Goal: Navigation & Orientation: Find specific page/section

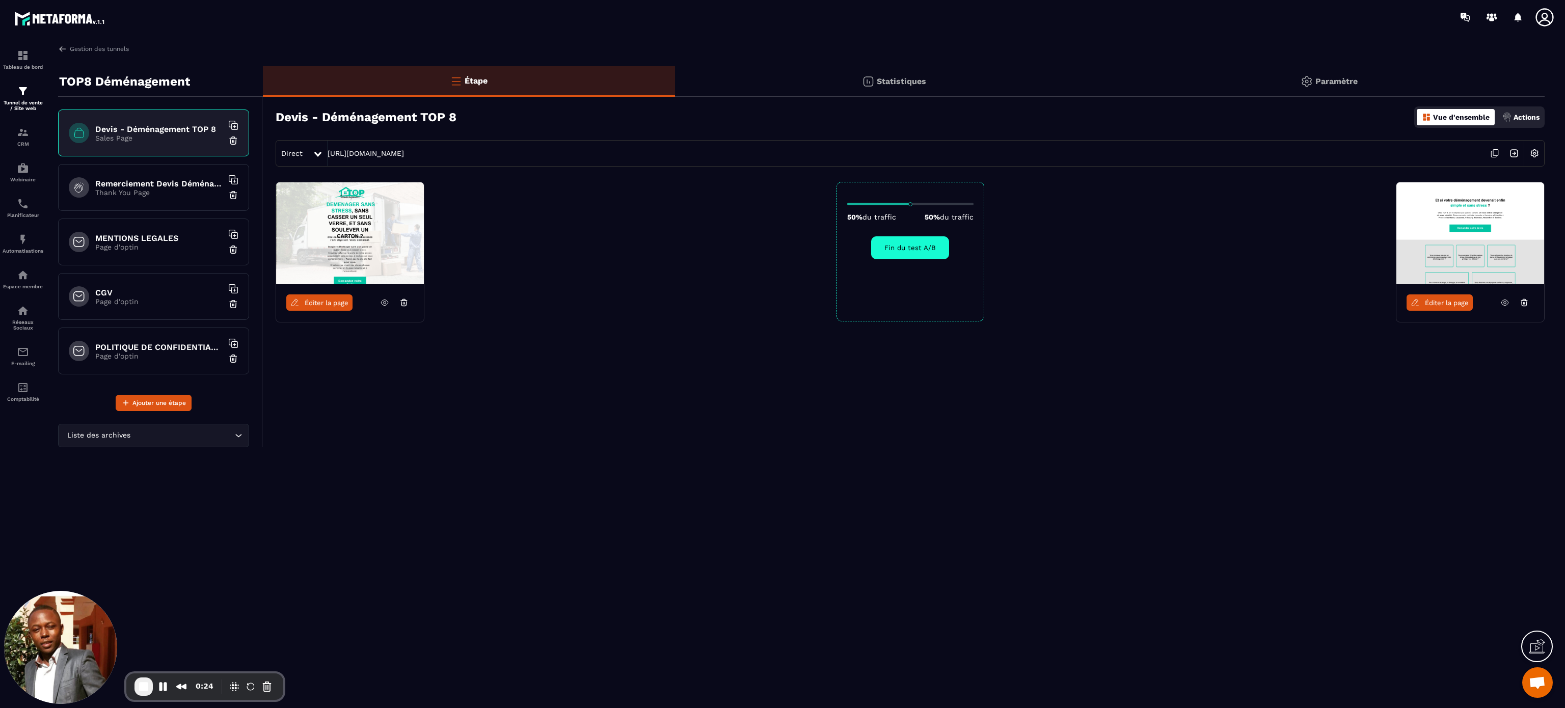
drag, startPoint x: 0, startPoint y: 0, endPoint x: 1537, endPoint y: 154, distance: 1544.3
click at [1537, 154] on img at bounding box center [1533, 153] width 19 height 19
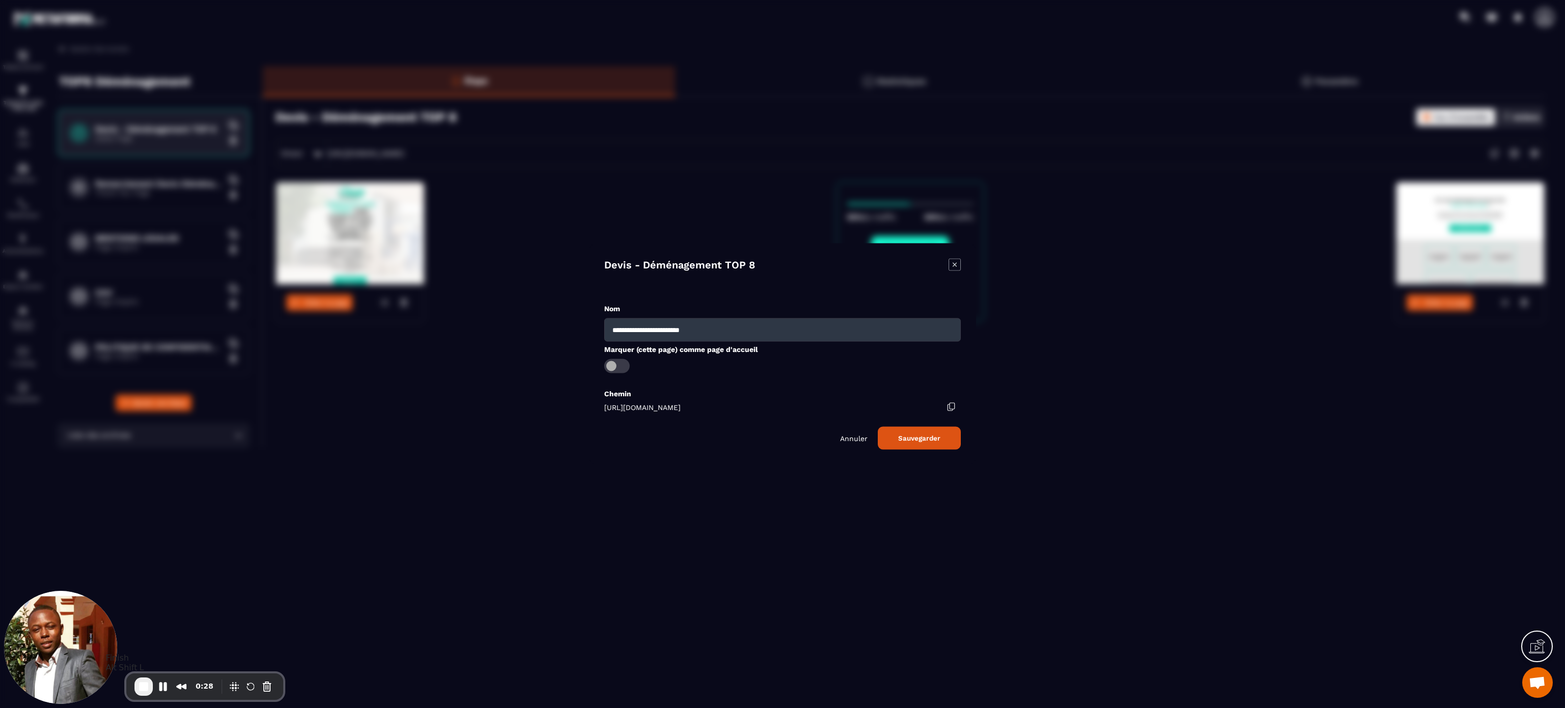
click at [140, 687] on span "End Recording" at bounding box center [144, 686] width 12 height 12
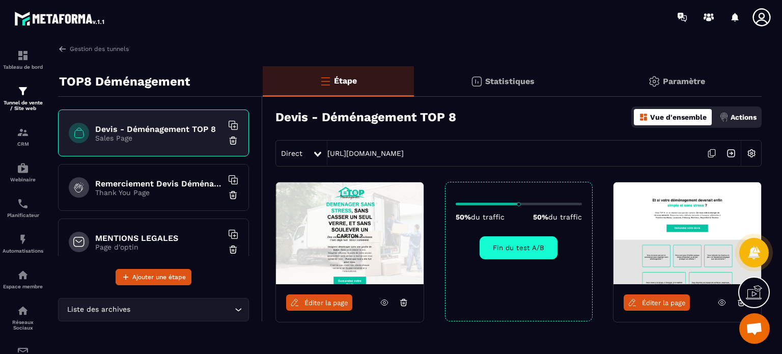
drag, startPoint x: 1495, startPoint y: 4, endPoint x: 501, endPoint y: 48, distance: 995.7
click at [501, 48] on div "Gestion des tunnels" at bounding box center [410, 48] width 704 height 9
click at [754, 19] on icon at bounding box center [762, 17] width 18 height 18
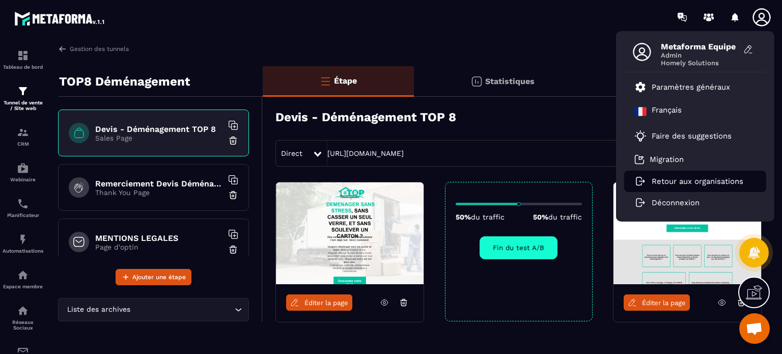
click at [685, 178] on p "Retour aux organisations" at bounding box center [698, 181] width 92 height 9
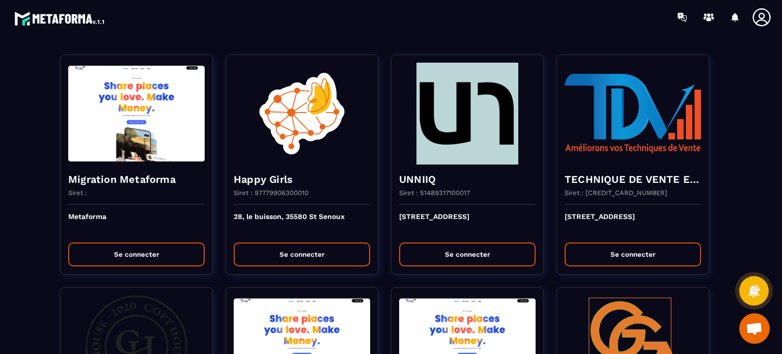
click at [516, 24] on div at bounding box center [451, 17] width 663 height 34
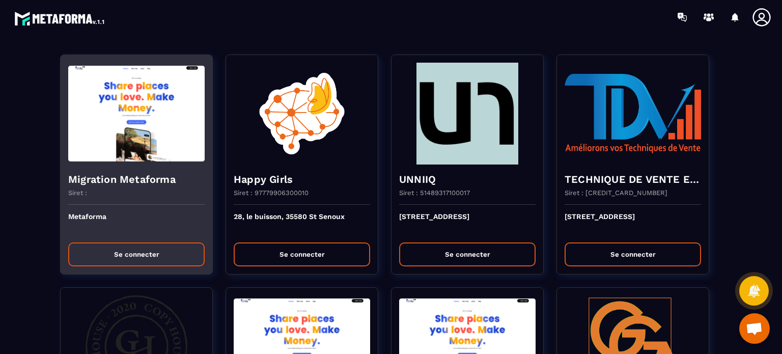
click at [111, 251] on button "Se connecter" at bounding box center [136, 254] width 136 height 24
